Goal: Complete application form: Complete application form

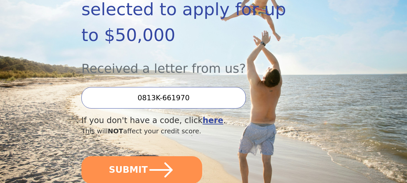
scroll to position [165, 0]
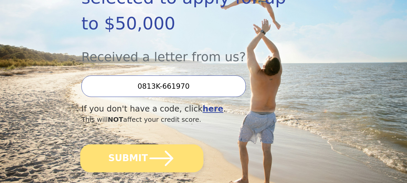
click at [141, 144] on button "SUBMIT" at bounding box center [141, 158] width 123 height 28
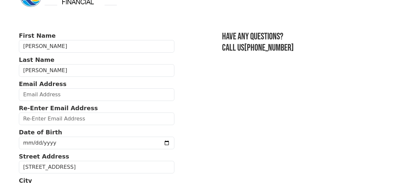
scroll to position [33, 0]
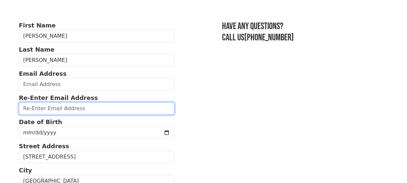
click at [61, 111] on input "email" at bounding box center [96, 108] width 155 height 13
type input "[EMAIL_ADDRESS][DOMAIN_NAME]"
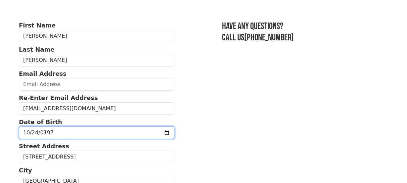
type input "[DATE]"
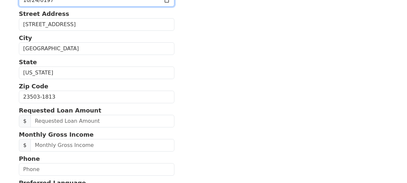
scroll to position [198, 0]
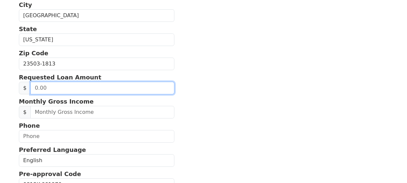
click at [47, 89] on input "text" at bounding box center [102, 88] width 144 height 13
type input "3,000.00"
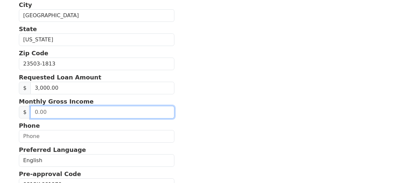
click at [47, 113] on input "text" at bounding box center [102, 112] width 144 height 13
drag, startPoint x: 52, startPoint y: 116, endPoint x: 34, endPoint y: 115, distance: 17.9
click at [34, 115] on input "850.00" at bounding box center [102, 112] width 144 height 13
type input "3,400.00"
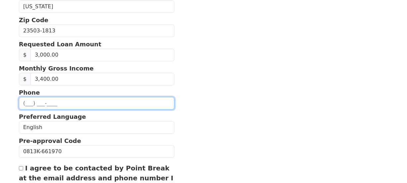
click at [39, 104] on input "text" at bounding box center [96, 103] width 155 height 13
type input "(757) 277-3381"
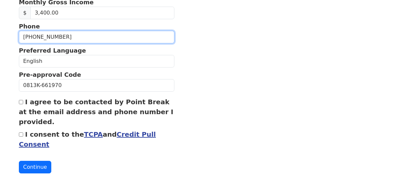
scroll to position [306, 0]
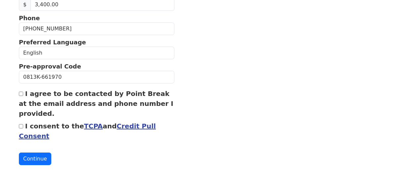
click at [19, 95] on input "I agree to be contacted by Point Break at the email address and phone number I …" at bounding box center [21, 94] width 4 height 4
checkbox input "true"
click at [20, 125] on input "I consent to the TCPA and Credit Pull Consent" at bounding box center [21, 126] width 4 height 4
checkbox input "true"
click at [32, 159] on button "Continue" at bounding box center [35, 158] width 32 height 13
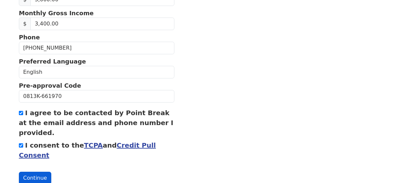
scroll to position [325, 0]
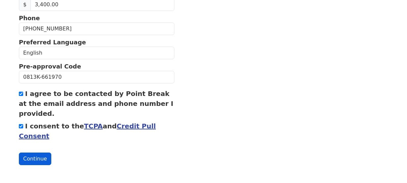
click at [35, 158] on button "Continue" at bounding box center [35, 158] width 32 height 13
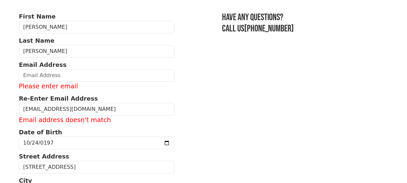
scroll to position [27, 0]
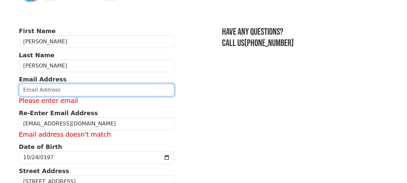
click at [76, 89] on input "email" at bounding box center [96, 90] width 155 height 13
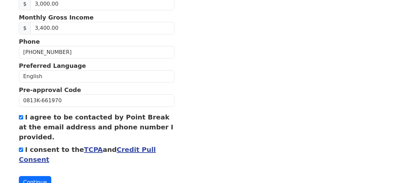
scroll to position [315, 0]
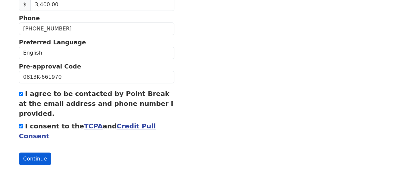
click at [38, 156] on button "Continue" at bounding box center [35, 158] width 32 height 13
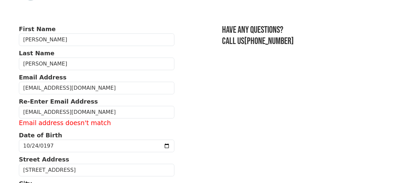
scroll to position [18, 0]
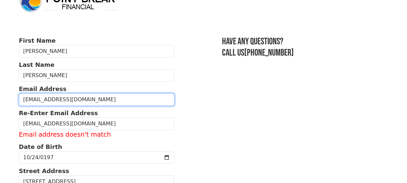
drag, startPoint x: 86, startPoint y: 99, endPoint x: 17, endPoint y: 96, distance: 68.8
type input "lbloxom247@gmail.com"
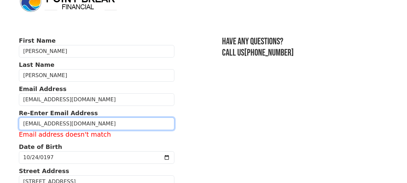
type input "lbloxom247@gmail.com"
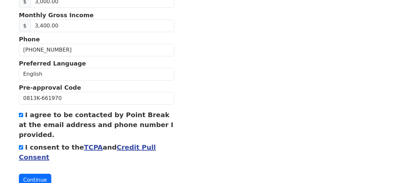
scroll to position [306, 0]
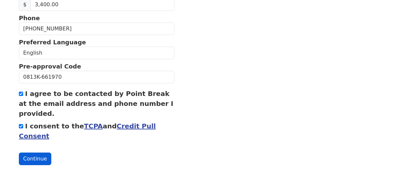
click at [37, 159] on button "Continue" at bounding box center [35, 158] width 32 height 13
